Goal: Task Accomplishment & Management: Complete application form

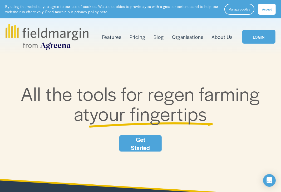
click at [150, 144] on link "Get Started" at bounding box center [140, 143] width 43 height 16
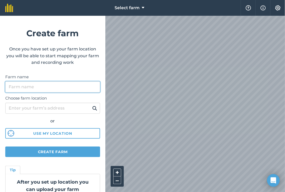
click at [12, 88] on input "Farm name" at bounding box center [52, 87] width 95 height 11
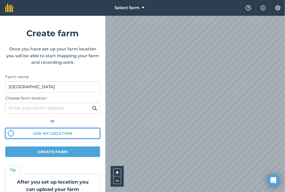
click at [62, 131] on button "Use my location" at bounding box center [52, 133] width 95 height 11
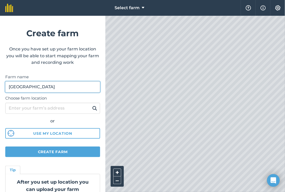
click at [43, 88] on input "[GEOGRAPHIC_DATA]" at bounding box center [52, 87] width 95 height 11
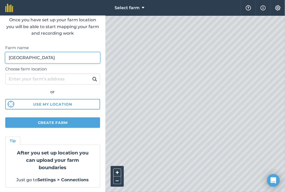
scroll to position [29, 0]
type input "[GEOGRAPHIC_DATA]"
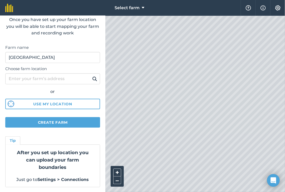
click at [49, 180] on strong "Settings > Connections" at bounding box center [63, 179] width 51 height 5
click at [276, 9] on img at bounding box center [277, 7] width 6 height 5
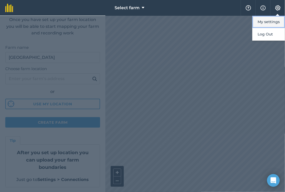
click at [278, 19] on button "My settings" at bounding box center [268, 22] width 33 height 12
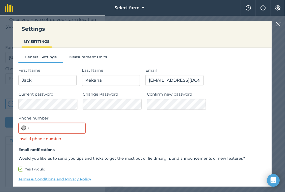
scroll to position [17, 0]
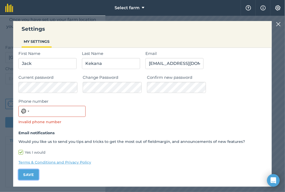
click at [28, 177] on button "Save" at bounding box center [28, 175] width 20 height 11
click at [135, 9] on span "Select farm" at bounding box center [126, 8] width 25 height 6
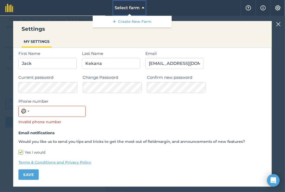
click at [135, 9] on span "Select farm" at bounding box center [126, 8] width 25 height 6
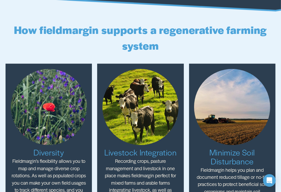
scroll to position [841, 0]
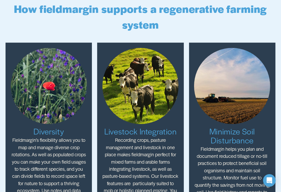
click at [163, 105] on img at bounding box center [140, 86] width 76 height 76
